Goal: Information Seeking & Learning: Learn about a topic

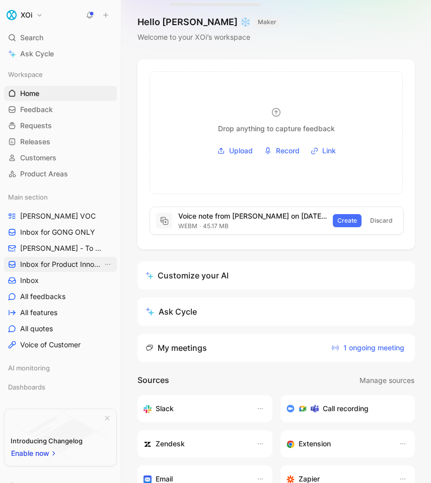
click at [65, 265] on span "Inbox for Product Innovation Product Area" at bounding box center [61, 265] width 83 height 10
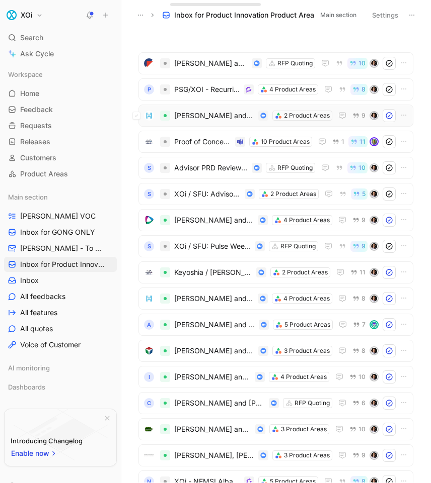
click at [147, 114] on img at bounding box center [149, 116] width 10 height 10
click at [196, 117] on span "[PERSON_NAME] and [PERSON_NAME] - [DATE]" at bounding box center [214, 116] width 80 height 12
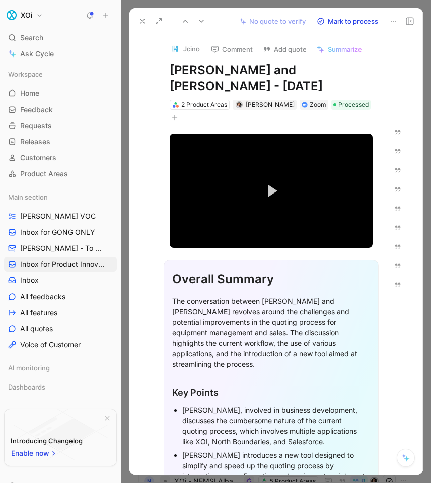
click at [137, 21] on button at bounding box center [142, 21] width 14 height 14
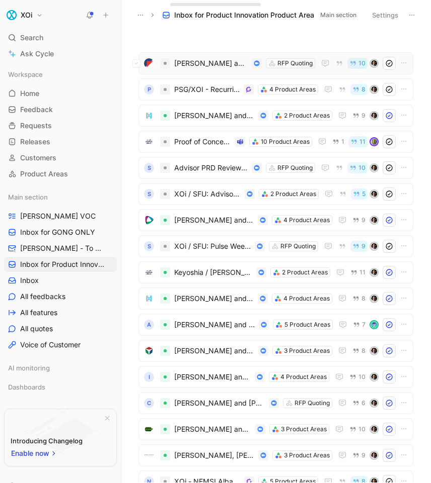
click at [208, 64] on span "[PERSON_NAME] and [PERSON_NAME] - [DATE]" at bounding box center [210, 63] width 73 height 12
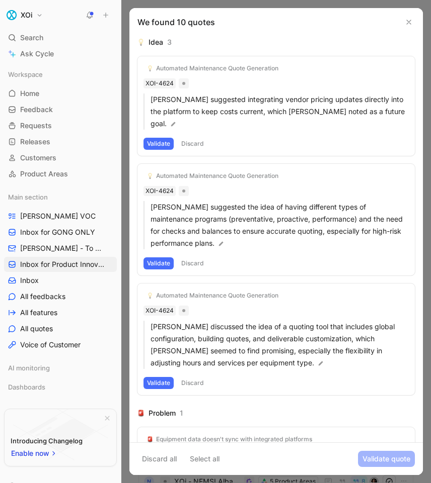
click at [407, 23] on use at bounding box center [408, 22] width 4 height 4
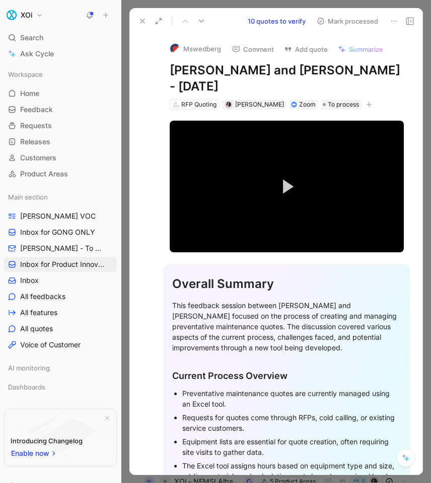
click at [141, 21] on icon at bounding box center [142, 21] width 8 height 8
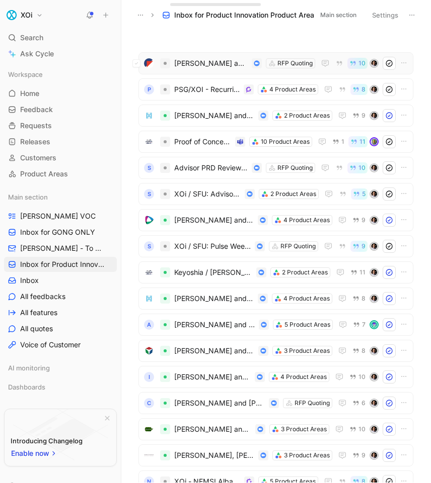
click at [214, 62] on span "[PERSON_NAME] and [PERSON_NAME] - [DATE]" at bounding box center [210, 63] width 73 height 12
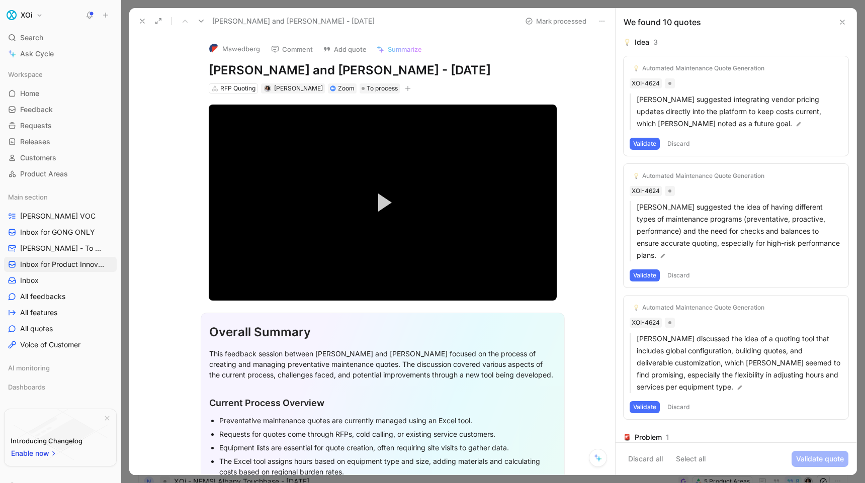
click at [430, 460] on icon at bounding box center [600, 460] width 6 height 6
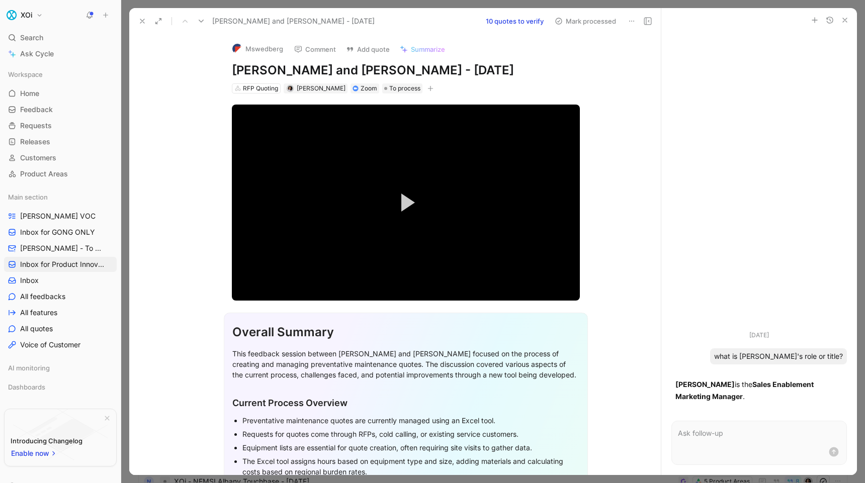
click at [430, 384] on strong "Sales Enablement Marketing Manager" at bounding box center [745, 390] width 138 height 21
drag, startPoint x: 769, startPoint y: 384, endPoint x: 738, endPoint y: 398, distance: 33.8
click at [430, 398] on strong "Sales Enablement Marketing Manager" at bounding box center [745, 390] width 138 height 21
copy strong "Sales Enablement Marketing Manager"
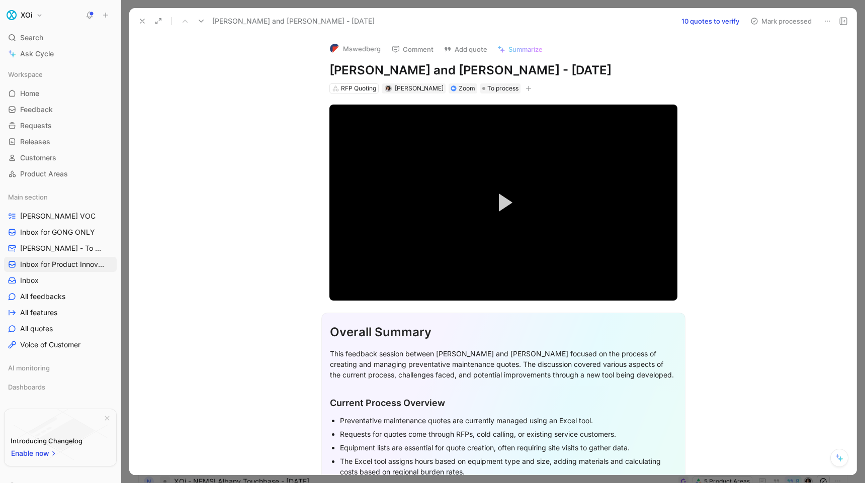
click at [142, 21] on use at bounding box center [142, 21] width 4 height 4
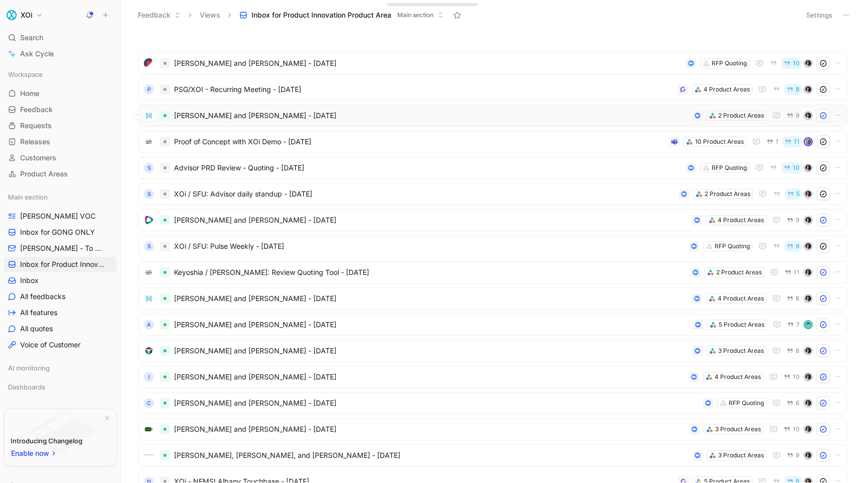
click at [247, 116] on span "[PERSON_NAME] and [PERSON_NAME] - [DATE]" at bounding box center [431, 116] width 515 height 12
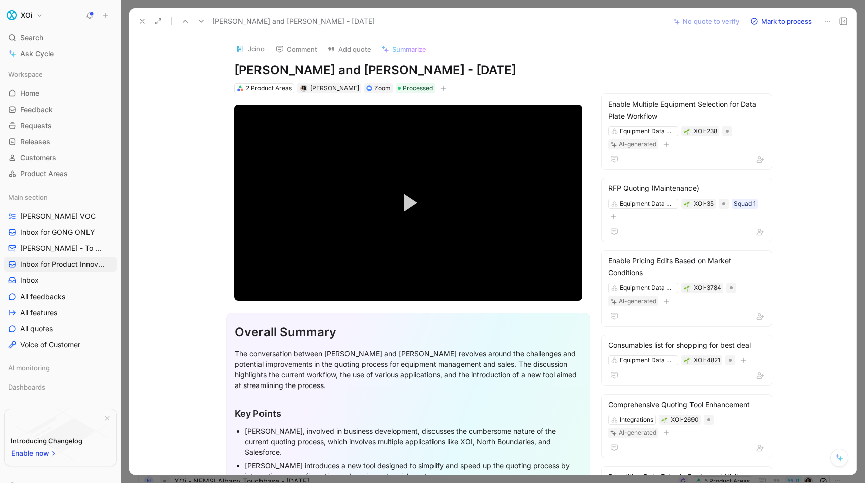
click at [430, 460] on button at bounding box center [840, 458] width 18 height 18
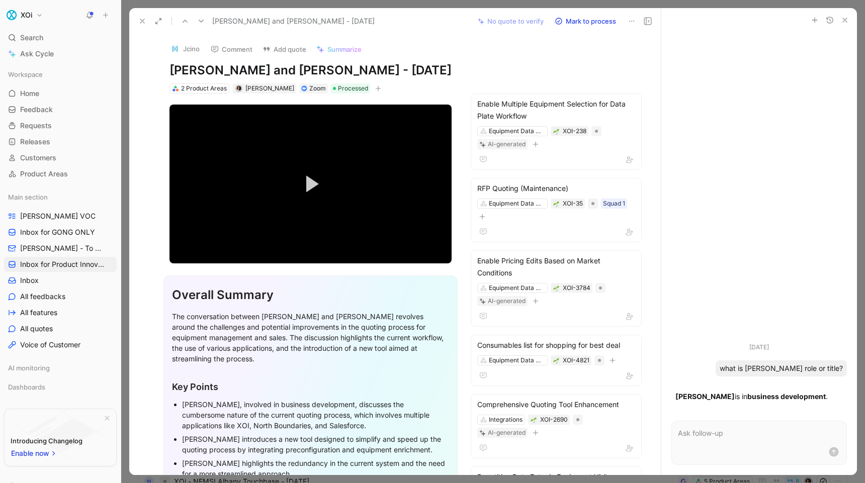
click at [430, 396] on strong "business development" at bounding box center [787, 396] width 78 height 9
drag, startPoint x: 739, startPoint y: 396, endPoint x: 765, endPoint y: 397, distance: 26.2
click at [430, 397] on strong "business development" at bounding box center [787, 396] width 78 height 9
copy strong "business development"
click at [143, 20] on use at bounding box center [142, 21] width 4 height 4
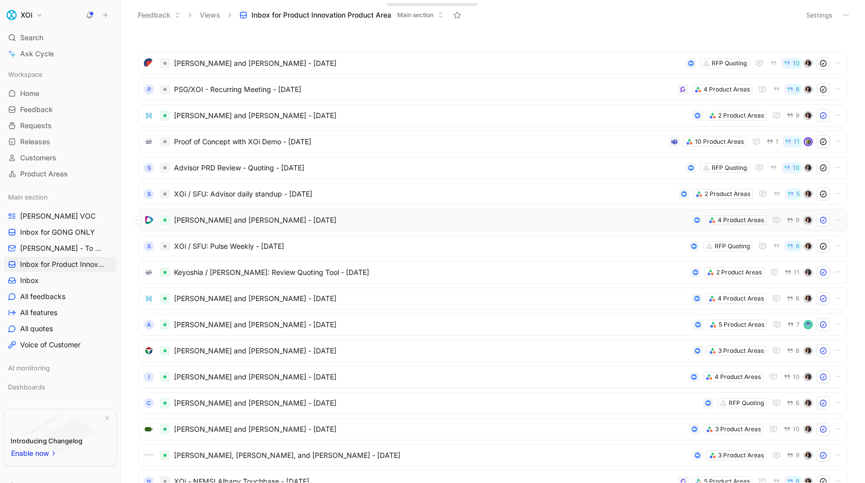
click at [289, 220] on span "[PERSON_NAME] and [PERSON_NAME] - [DATE]" at bounding box center [431, 220] width 514 height 12
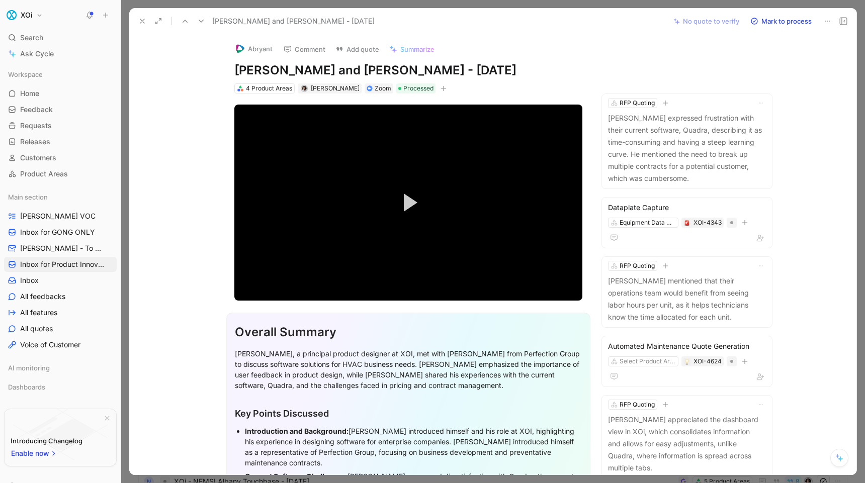
click at [430, 454] on icon at bounding box center [840, 458] width 8 height 8
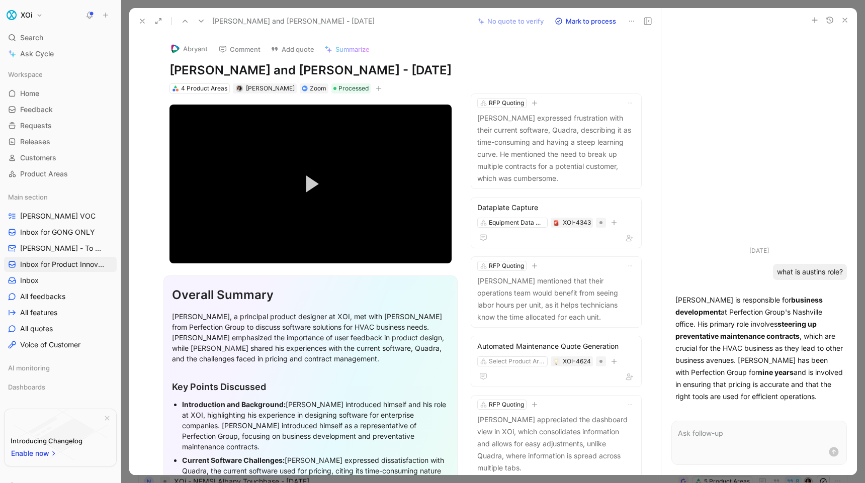
click at [430, 18] on use "button" at bounding box center [845, 20] width 4 height 4
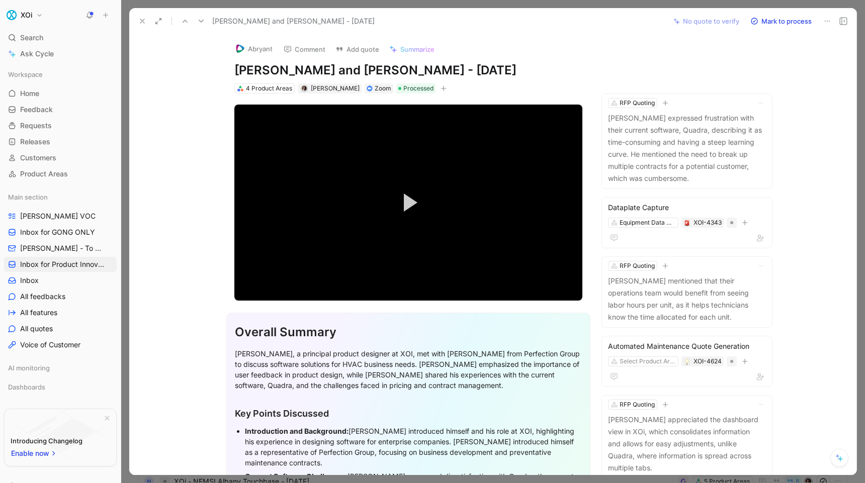
click at [140, 20] on icon at bounding box center [142, 21] width 8 height 8
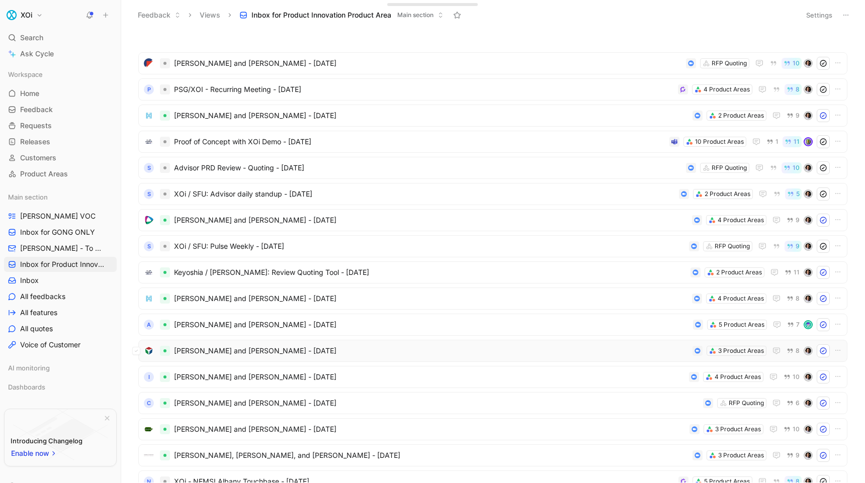
click at [212, 351] on span "[PERSON_NAME] and [PERSON_NAME] - [DATE]" at bounding box center [431, 351] width 515 height 12
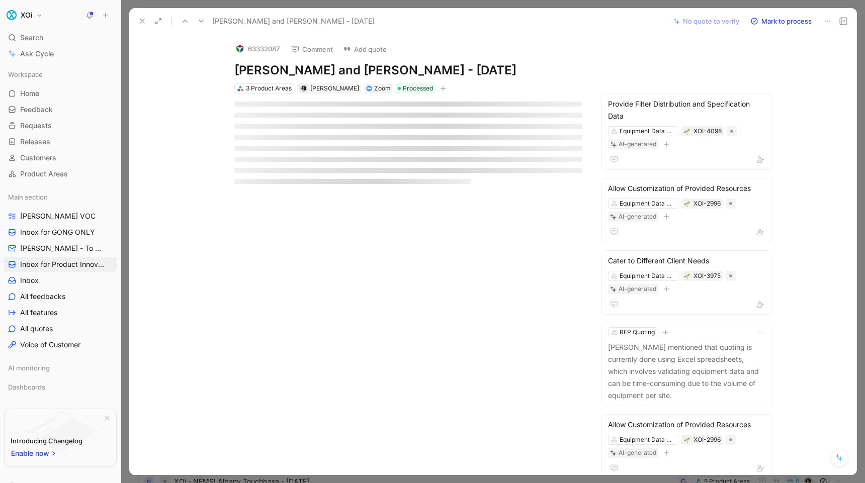
click at [430, 456] on icon at bounding box center [838, 457] width 4 height 4
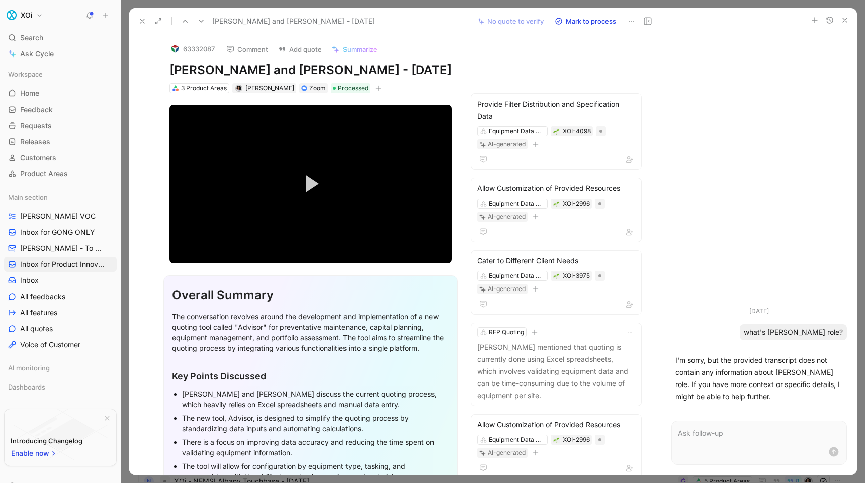
click at [430, 20] on use "button" at bounding box center [845, 20] width 4 height 4
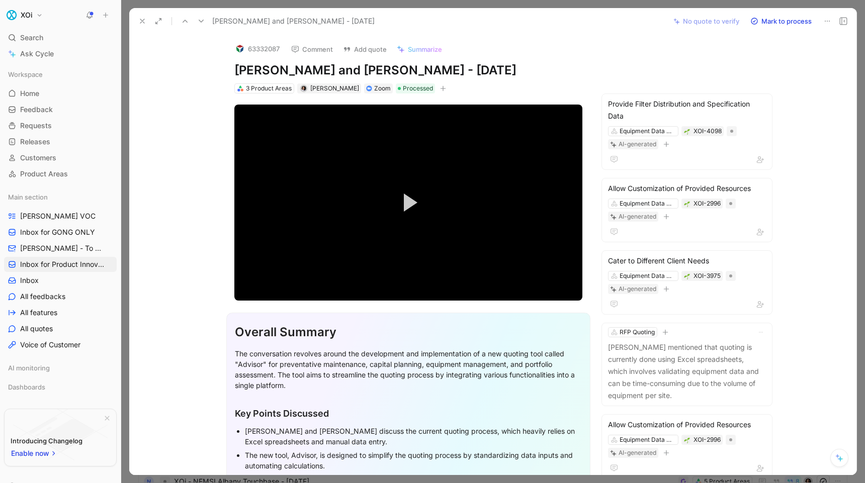
click at [142, 18] on icon at bounding box center [142, 21] width 8 height 8
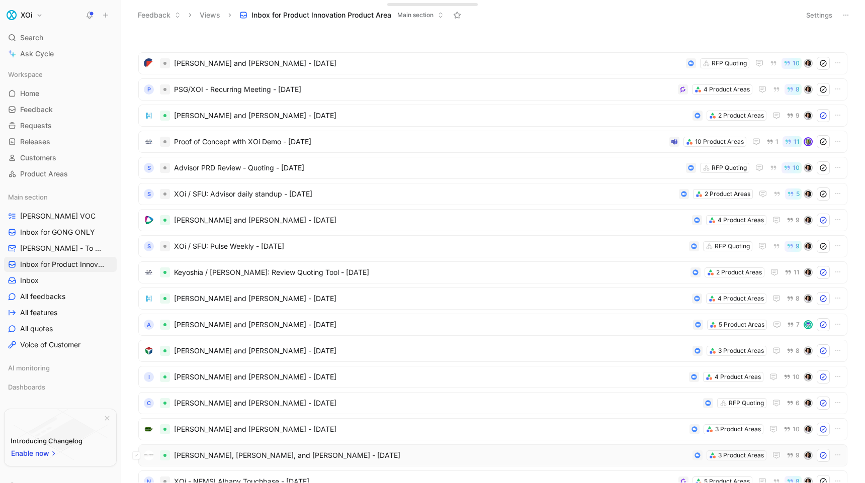
click at [318, 454] on span "[PERSON_NAME], [PERSON_NAME], and [PERSON_NAME] - [DATE]" at bounding box center [431, 456] width 515 height 12
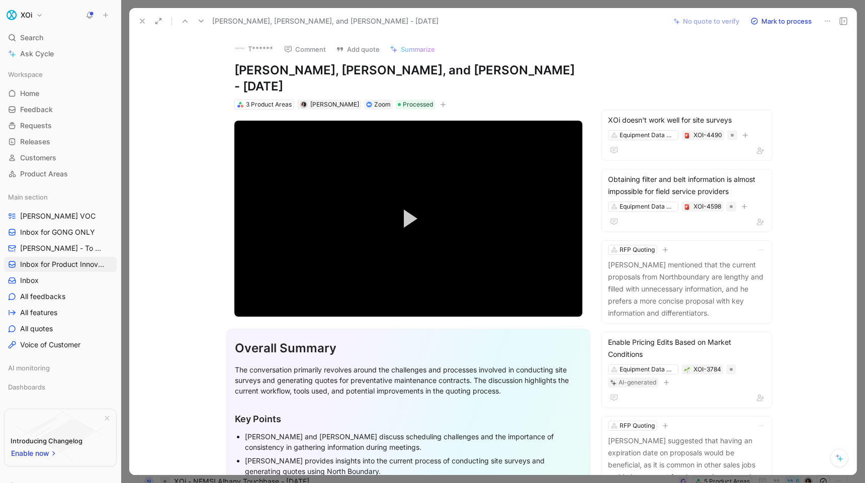
click at [430, 458] on icon at bounding box center [840, 458] width 8 height 8
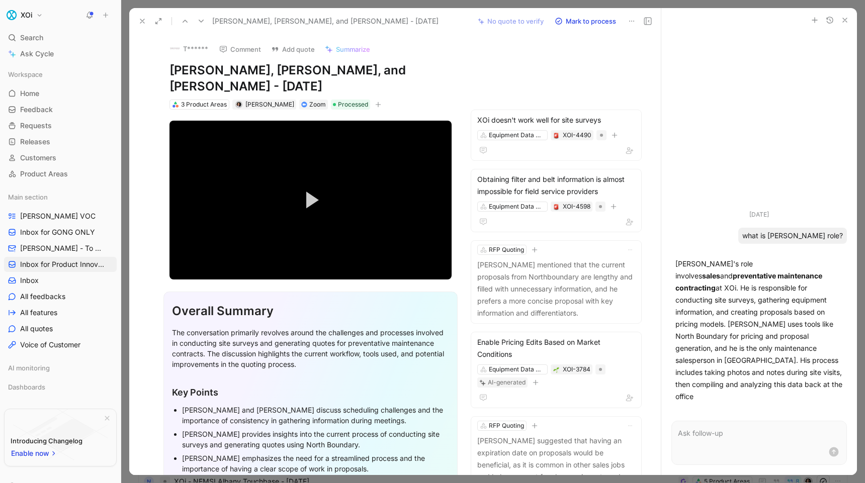
click at [430, 18] on use "button" at bounding box center [845, 20] width 4 height 4
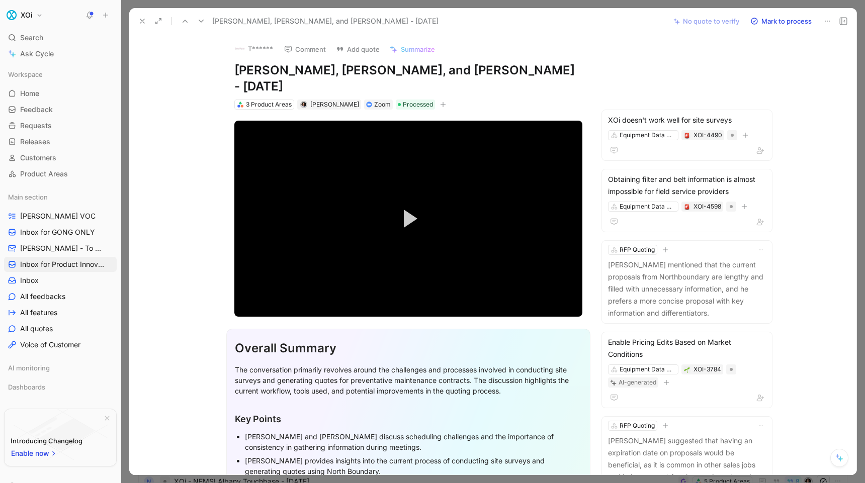
click at [145, 24] on icon at bounding box center [142, 21] width 8 height 8
